Goal: Task Accomplishment & Management: Manage account settings

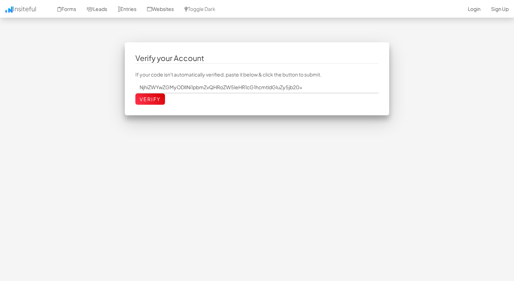
click at [242, 74] on p "If your code isn't automatically verified, paste it below & click the button to…" at bounding box center [256, 74] width 243 height 7
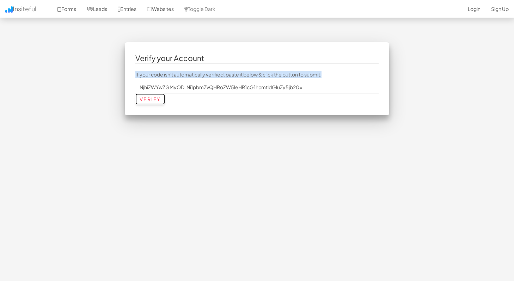
click at [147, 98] on input "Verify" at bounding box center [150, 98] width 30 height 11
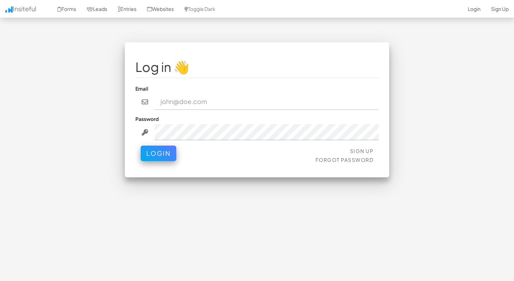
click at [202, 98] on input "email" at bounding box center [267, 102] width 224 height 16
type input "[EMAIL_ADDRESS][DOMAIN_NAME]"
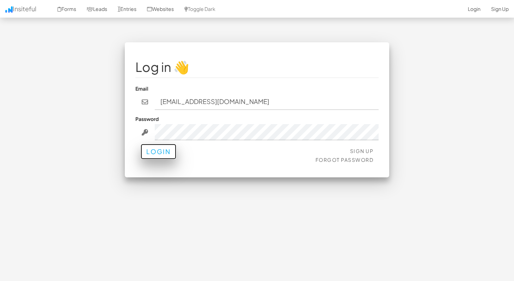
click at [164, 156] on button "Login" at bounding box center [159, 152] width 36 height 16
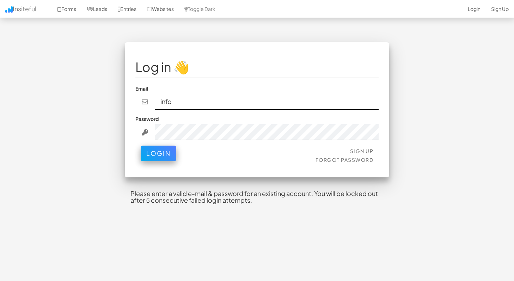
type input "info@thenextupmarkting.com"
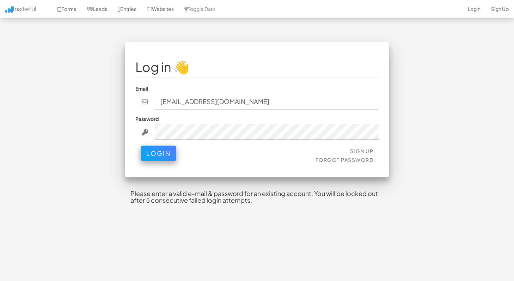
click at [141, 146] on button "Login" at bounding box center [159, 154] width 36 height 16
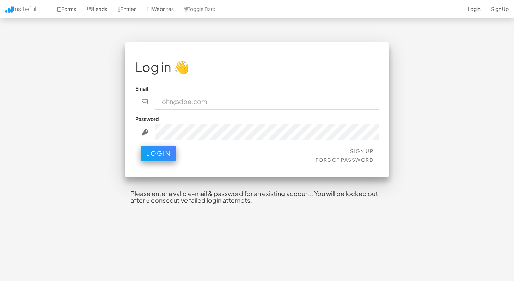
click at [206, 105] on input "email" at bounding box center [267, 102] width 224 height 16
click at [328, 161] on link "Forgot Password" at bounding box center [345, 160] width 58 height 6
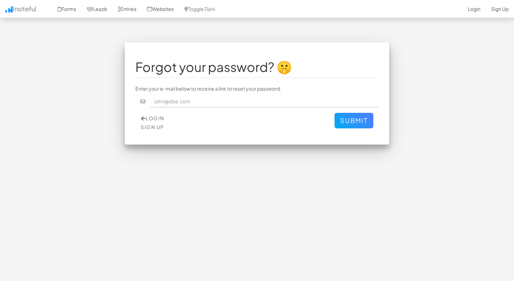
click at [212, 101] on input "text" at bounding box center [264, 102] width 229 height 12
click at [202, 102] on input "info@thenextupmarkting.com" at bounding box center [264, 102] width 229 height 12
type input "info@thenextupmarketing.com"
click at [344, 122] on button "Submit" at bounding box center [354, 121] width 39 height 16
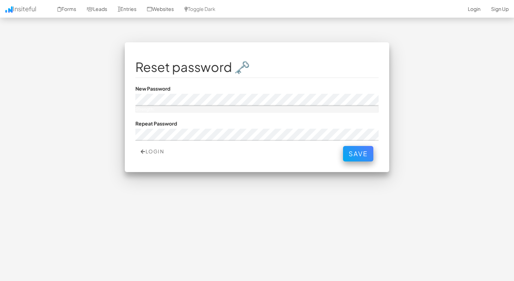
click at [185, 68] on h1 "Reset password 🗝️" at bounding box center [256, 67] width 243 height 14
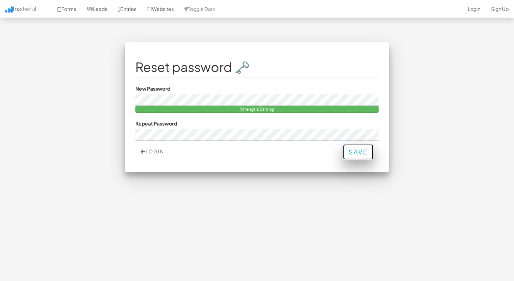
click at [353, 150] on button "Save" at bounding box center [358, 152] width 30 height 16
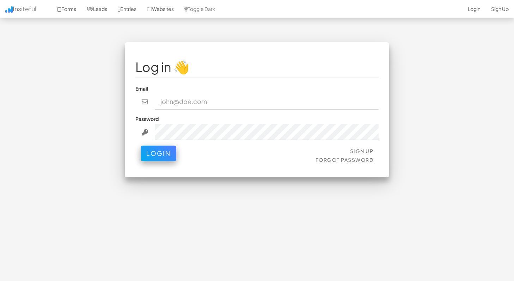
click at [263, 107] on input "email" at bounding box center [267, 102] width 224 height 16
type input "[EMAIL_ADDRESS][DOMAIN_NAME]"
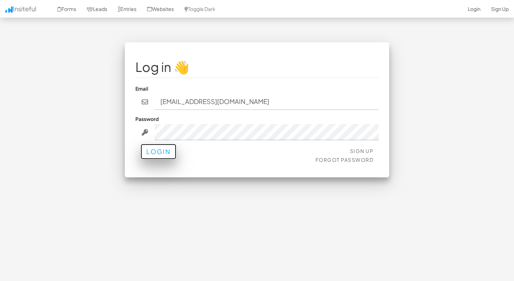
click at [170, 155] on button "Login" at bounding box center [159, 152] width 36 height 16
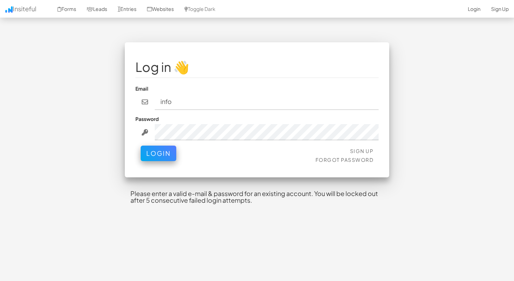
type input "[EMAIL_ADDRESS][DOMAIN_NAME]"
click at [345, 161] on link "Forgot Password" at bounding box center [345, 160] width 58 height 6
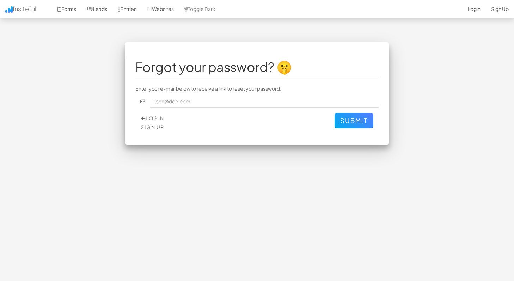
click at [223, 104] on input "text" at bounding box center [264, 102] width 229 height 12
type input "[EMAIL_ADDRESS][DOMAIN_NAME]"
click at [363, 125] on button "Submit" at bounding box center [354, 121] width 39 height 16
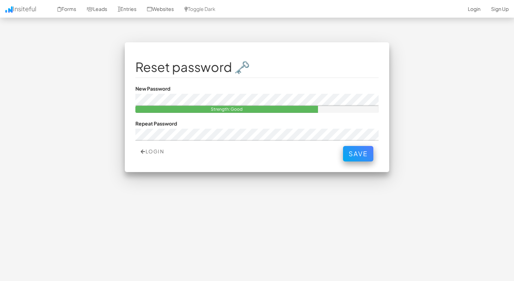
click at [301, 166] on div "Reset password 🗝️ NjhiZWYwZGMyODllNn5pbmZvQHRoZW5leHR1cG1hcmtldGluZy5jb20= New …" at bounding box center [257, 107] width 265 height 130
click at [362, 151] on button "Save" at bounding box center [358, 152] width 30 height 16
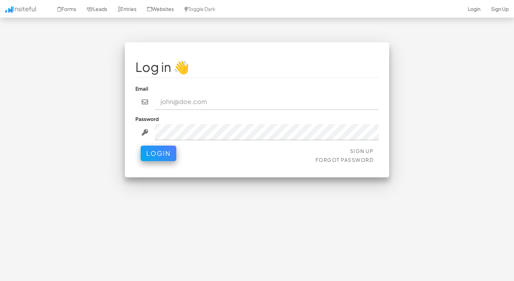
click at [268, 107] on input "email" at bounding box center [267, 102] width 224 height 16
type input "[EMAIL_ADDRESS][DOMAIN_NAME]"
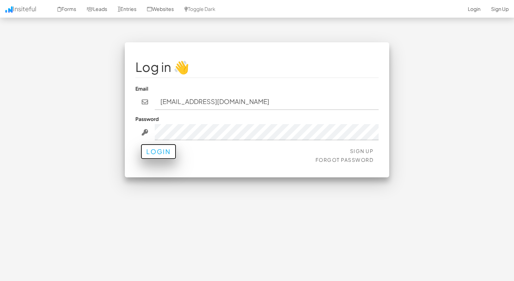
click at [167, 150] on button "Login" at bounding box center [159, 152] width 36 height 16
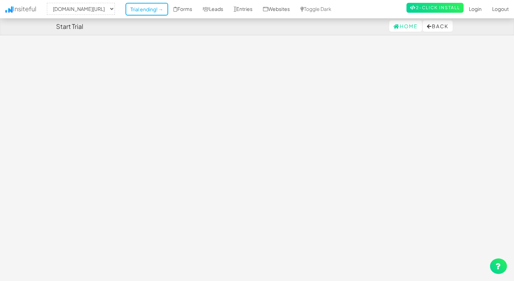
select select "2439"
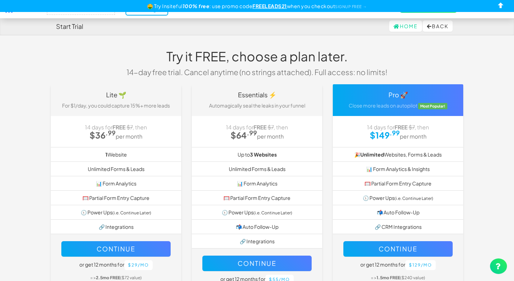
click at [189, 57] on h1 "Try it FREE, choose a plan later." at bounding box center [257, 56] width 272 height 14
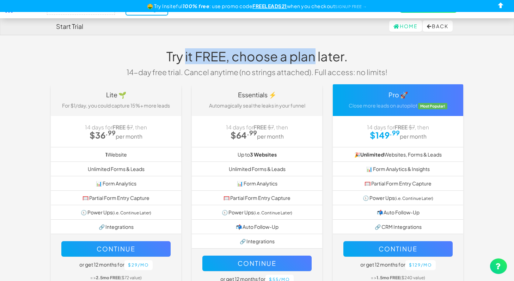
drag, startPoint x: 189, startPoint y: 57, endPoint x: 298, endPoint y: 55, distance: 108.7
click at [298, 55] on h1 "Try it FREE, choose a plan later." at bounding box center [257, 56] width 272 height 14
drag, startPoint x: 298, startPoint y: 55, endPoint x: 189, endPoint y: 54, distance: 109.4
click at [188, 54] on h1 "Try it FREE, choose a plan later." at bounding box center [257, 56] width 272 height 14
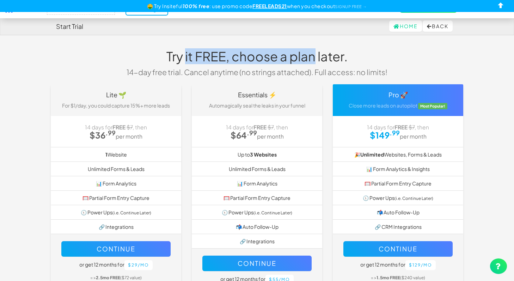
click at [189, 54] on h1 "Try it FREE, choose a plan later." at bounding box center [257, 56] width 272 height 14
drag, startPoint x: 189, startPoint y: 54, endPoint x: 305, endPoint y: 55, distance: 116.4
click at [306, 55] on h1 "Try it FREE, choose a plan later." at bounding box center [257, 56] width 272 height 14
click at [305, 55] on h1 "Try it FREE, choose a plan later." at bounding box center [257, 56] width 272 height 14
drag, startPoint x: 305, startPoint y: 55, endPoint x: 184, endPoint y: 55, distance: 121.0
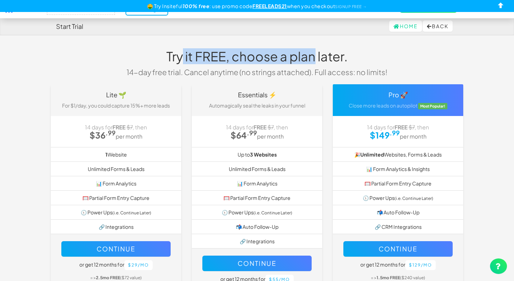
click at [184, 55] on h1 "Try it FREE, choose a plan later." at bounding box center [257, 56] width 272 height 14
click at [189, 55] on h1 "Try it FREE, choose a plan later." at bounding box center [257, 56] width 272 height 14
drag, startPoint x: 189, startPoint y: 55, endPoint x: 293, endPoint y: 57, distance: 104.1
click at [293, 57] on h1 "Try it FREE, choose a plan later." at bounding box center [257, 56] width 272 height 14
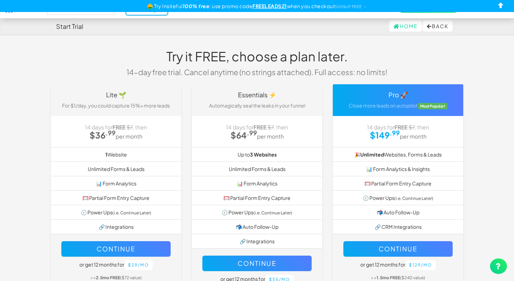
click at [358, 73] on p "14-day free trial. Cancel anytime (no strings attached). Full access: no limits!" at bounding box center [257, 72] width 272 height 10
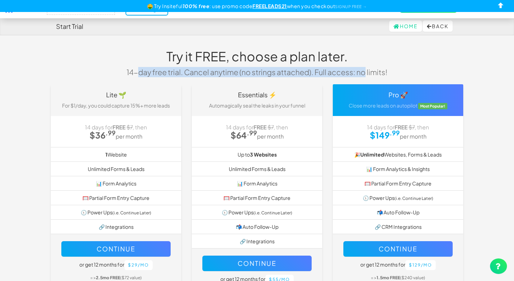
drag, startPoint x: 358, startPoint y: 73, endPoint x: 142, endPoint y: 73, distance: 216.3
click at [142, 73] on p "14-day free trial. Cancel anytime (no strings attached). Full access: no limits!" at bounding box center [257, 72] width 272 height 10
drag, startPoint x: 142, startPoint y: 73, endPoint x: 359, endPoint y: 73, distance: 217.0
click at [359, 73] on p "14-day free trial. Cancel anytime (no strings attached). Full access: no limits!" at bounding box center [257, 72] width 272 height 10
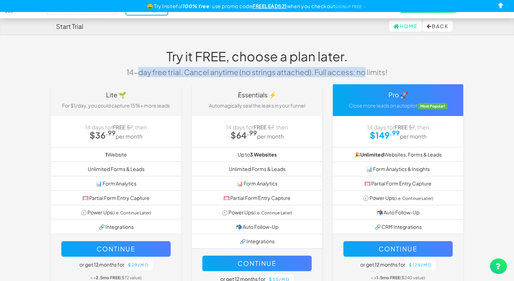
click at [359, 73] on p "14-day free trial. Cancel anytime (no strings attached). Full access: no limits!" at bounding box center [257, 72] width 272 height 10
drag, startPoint x: 359, startPoint y: 73, endPoint x: 146, endPoint y: 74, distance: 213.4
click at [146, 74] on p "14-day free trial. Cancel anytime (no strings attached). Full access: no limits!" at bounding box center [257, 72] width 272 height 10
